Goal: Navigation & Orientation: Find specific page/section

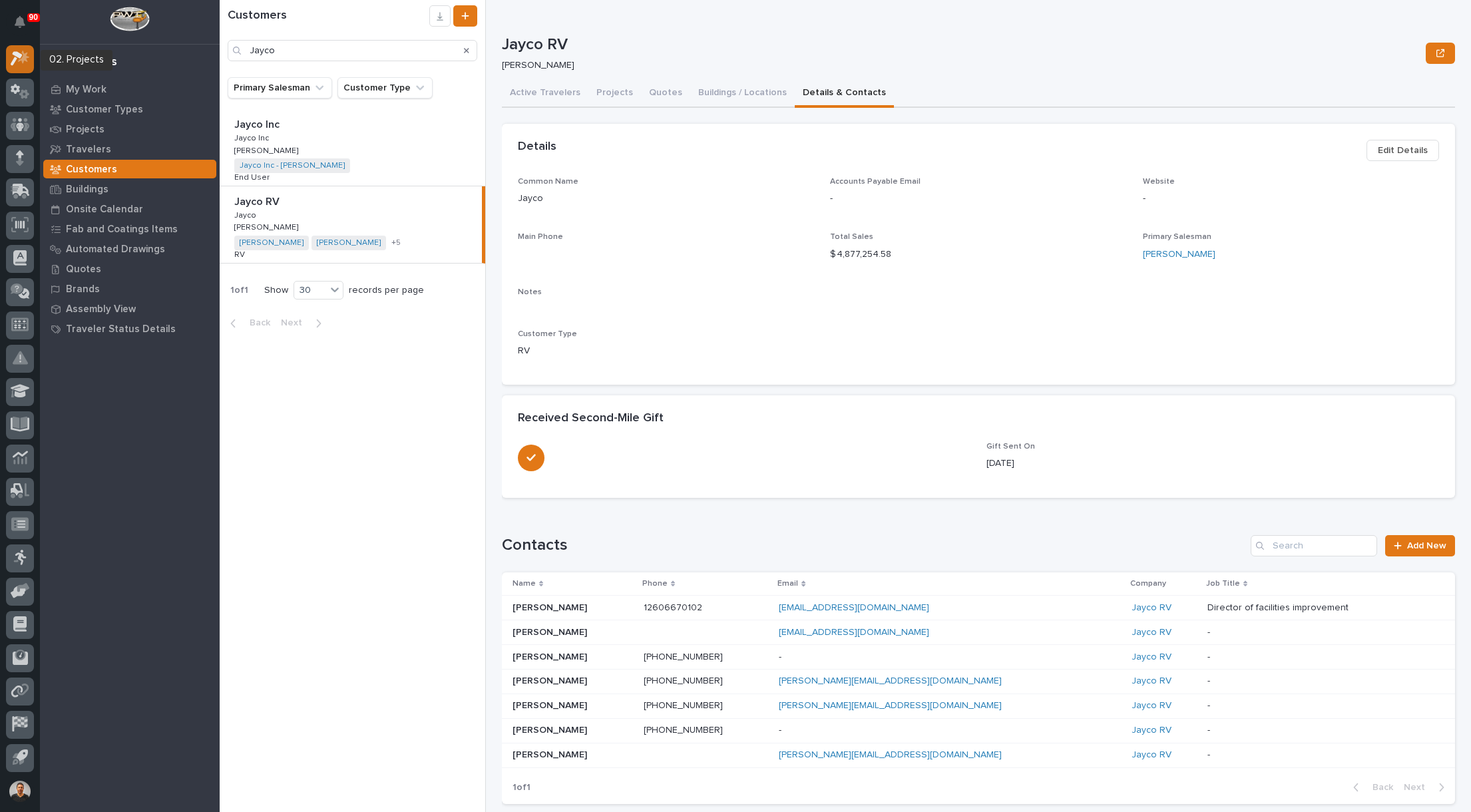
click at [22, 60] on icon at bounding box center [23, 57] width 11 height 14
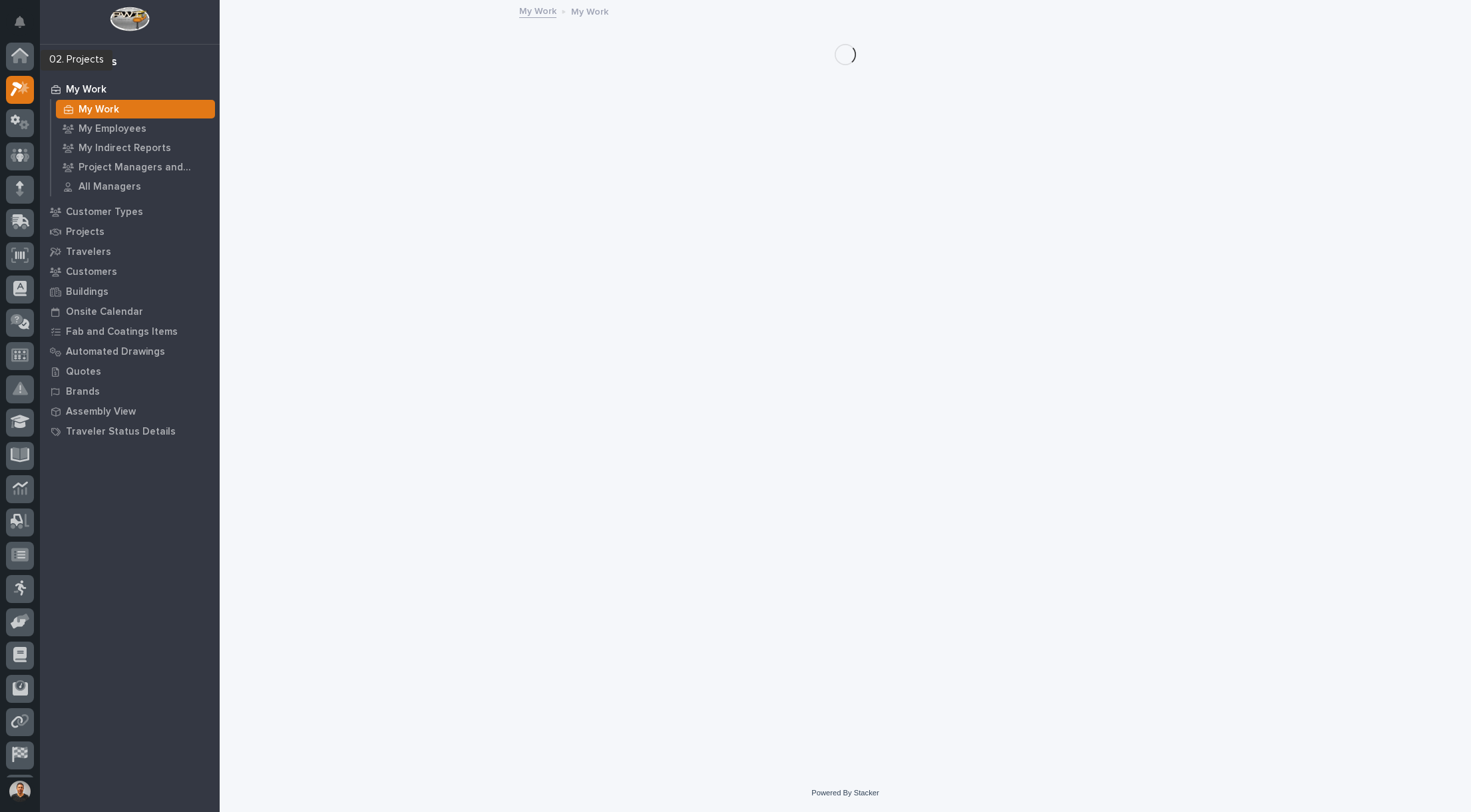
scroll to position [31, 0]
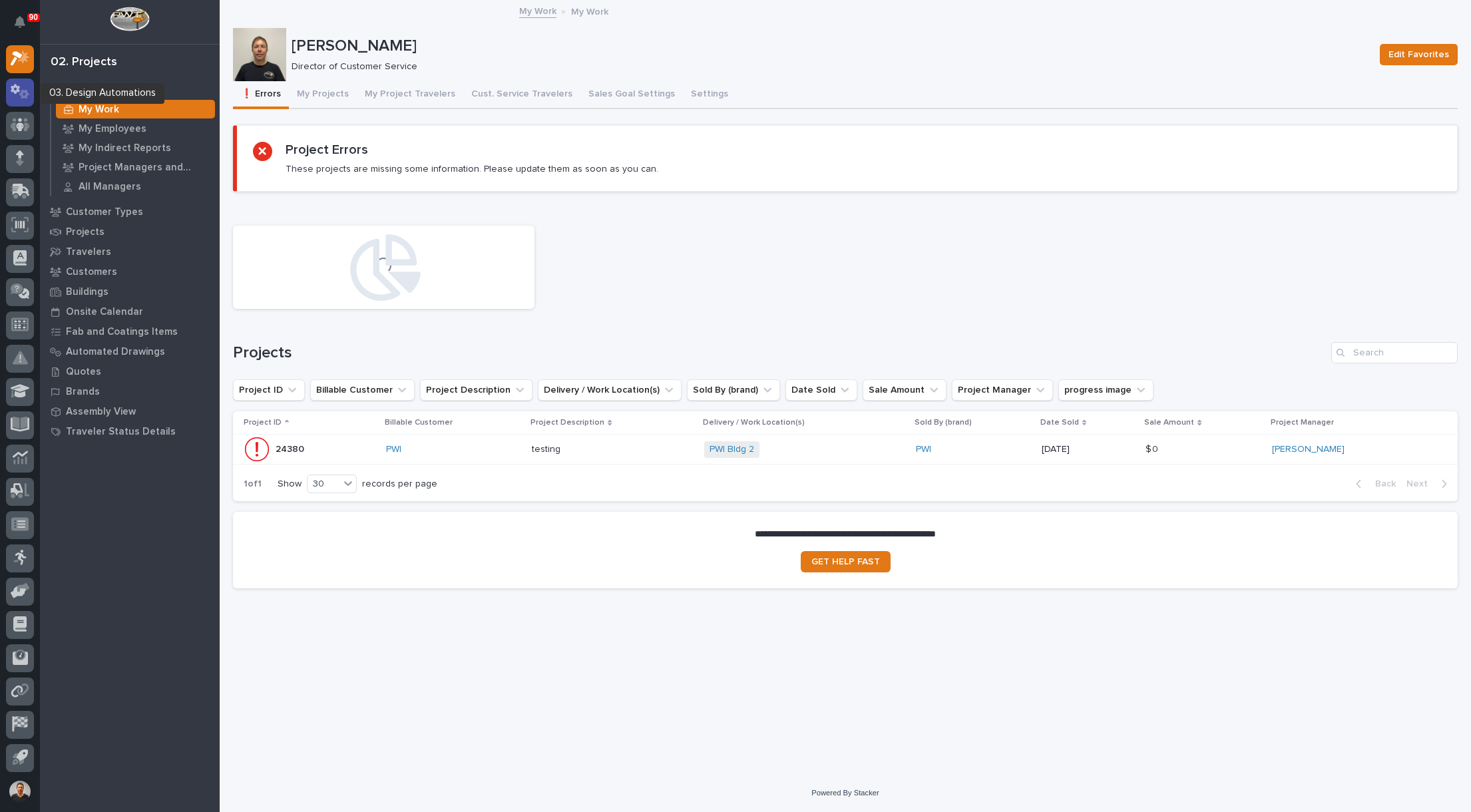
click at [11, 106] on link at bounding box center [20, 92] width 28 height 28
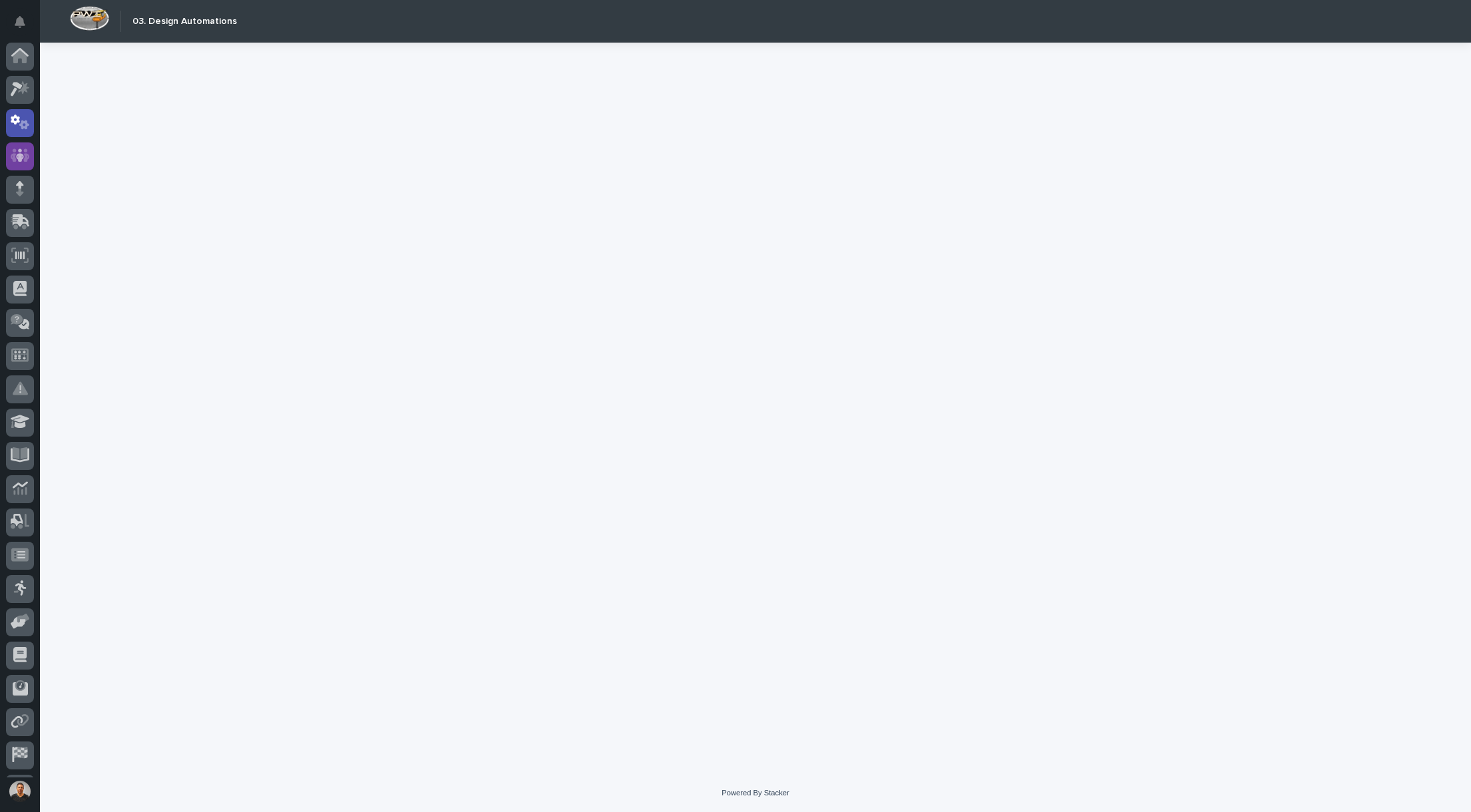
scroll to position [31, 0]
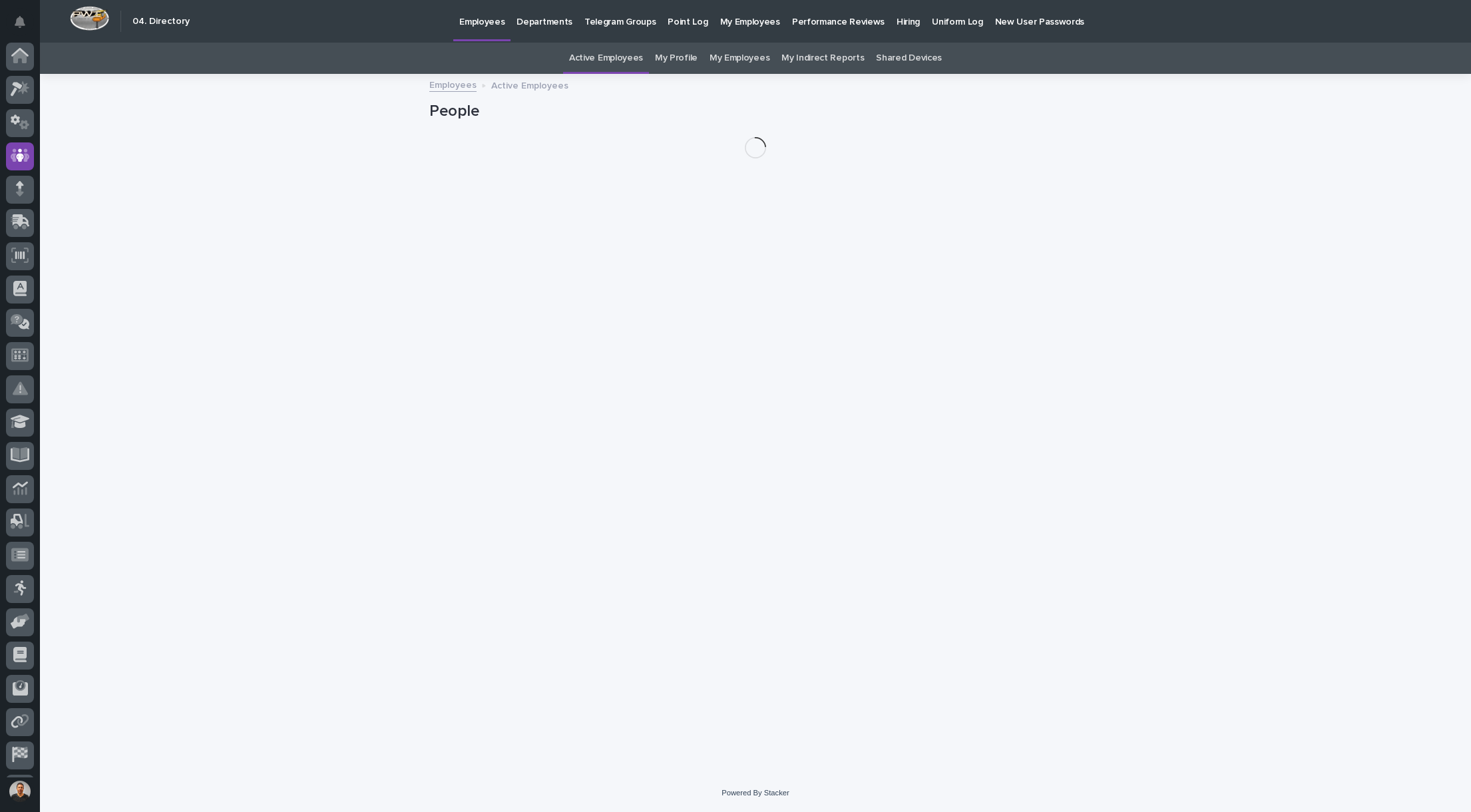
scroll to position [31, 0]
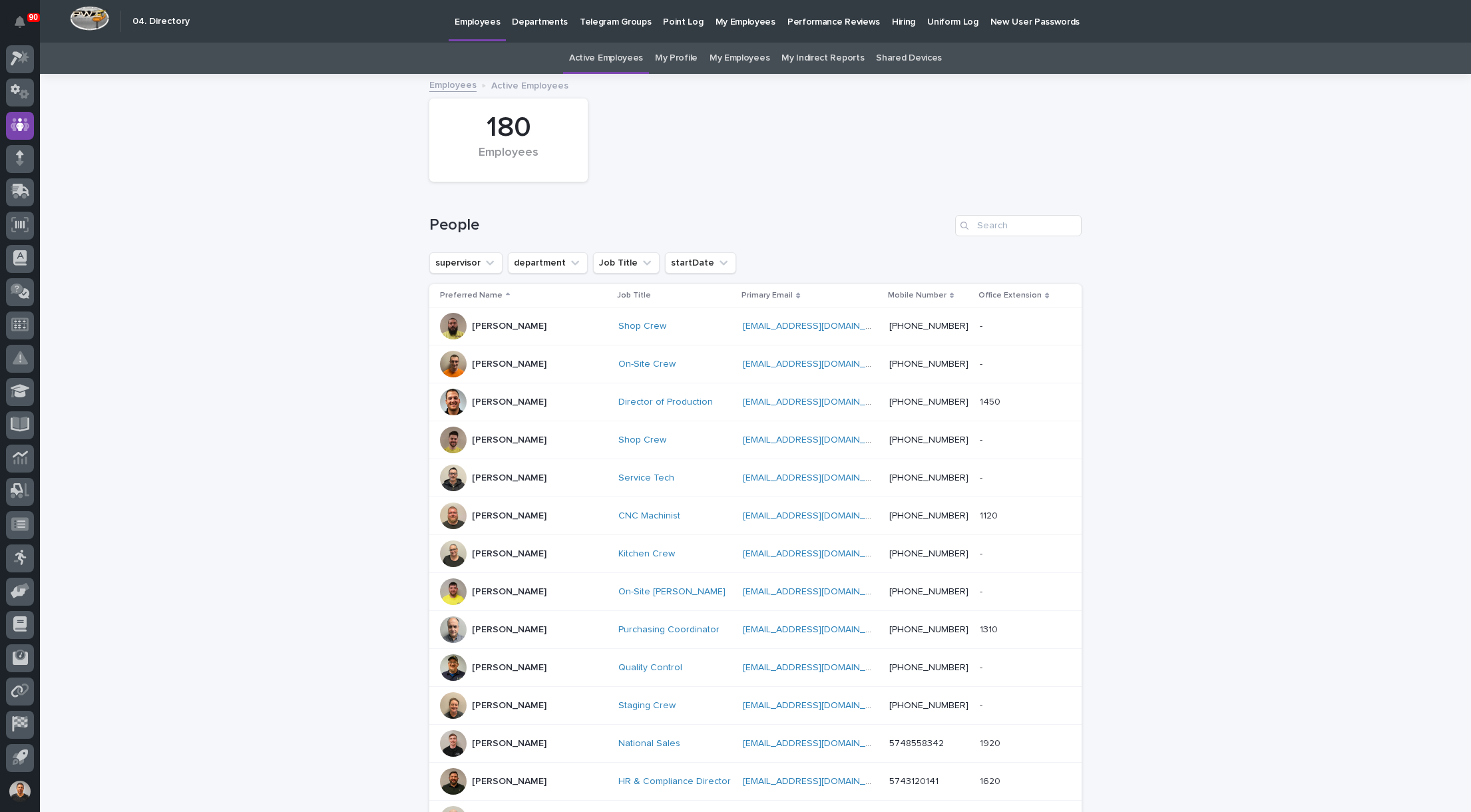
click at [892, 20] on p "Hiring" at bounding box center [903, 14] width 23 height 28
